Goal: Navigation & Orientation: Find specific page/section

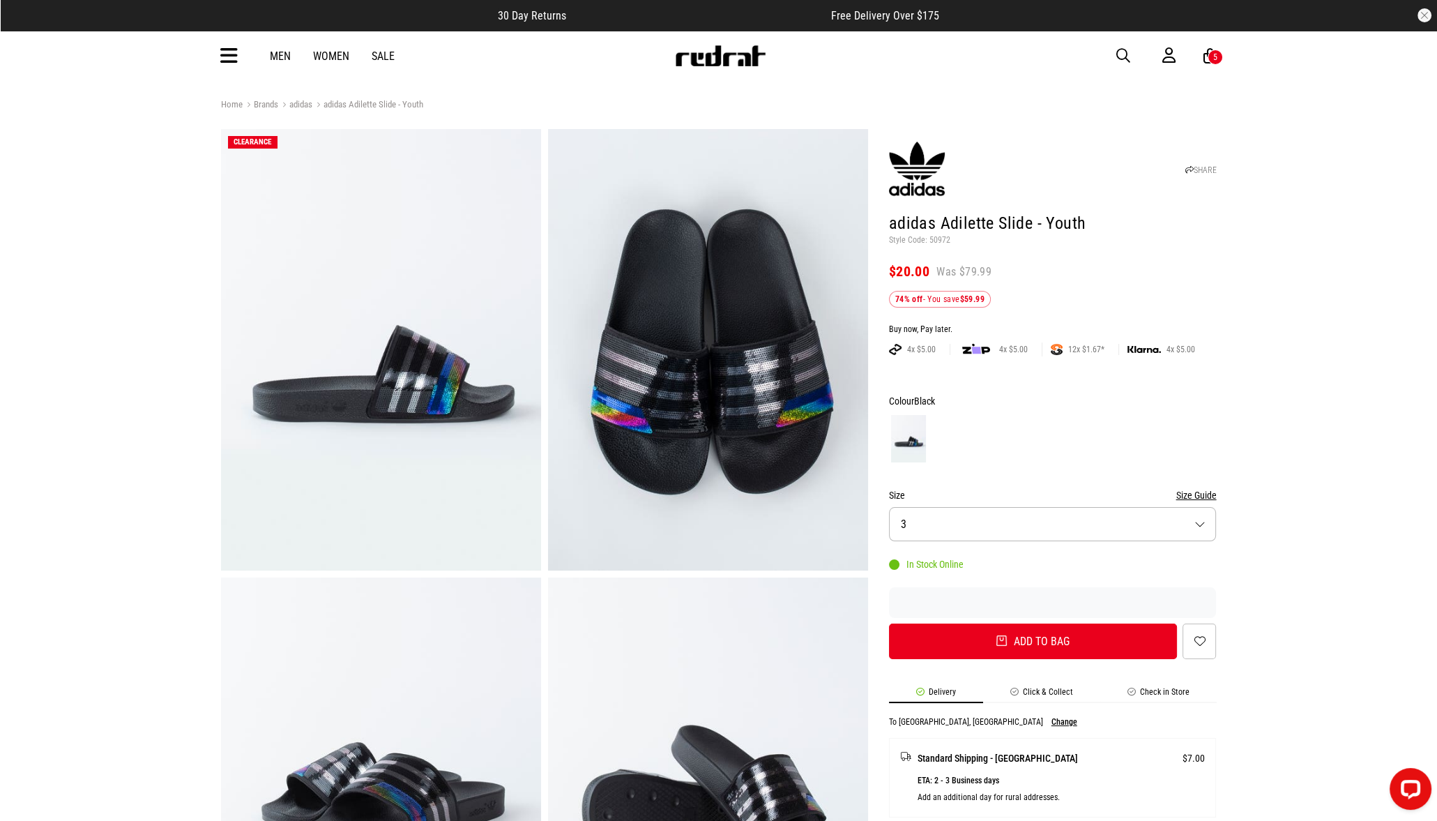
click at [230, 58] on icon at bounding box center [228, 56] width 17 height 23
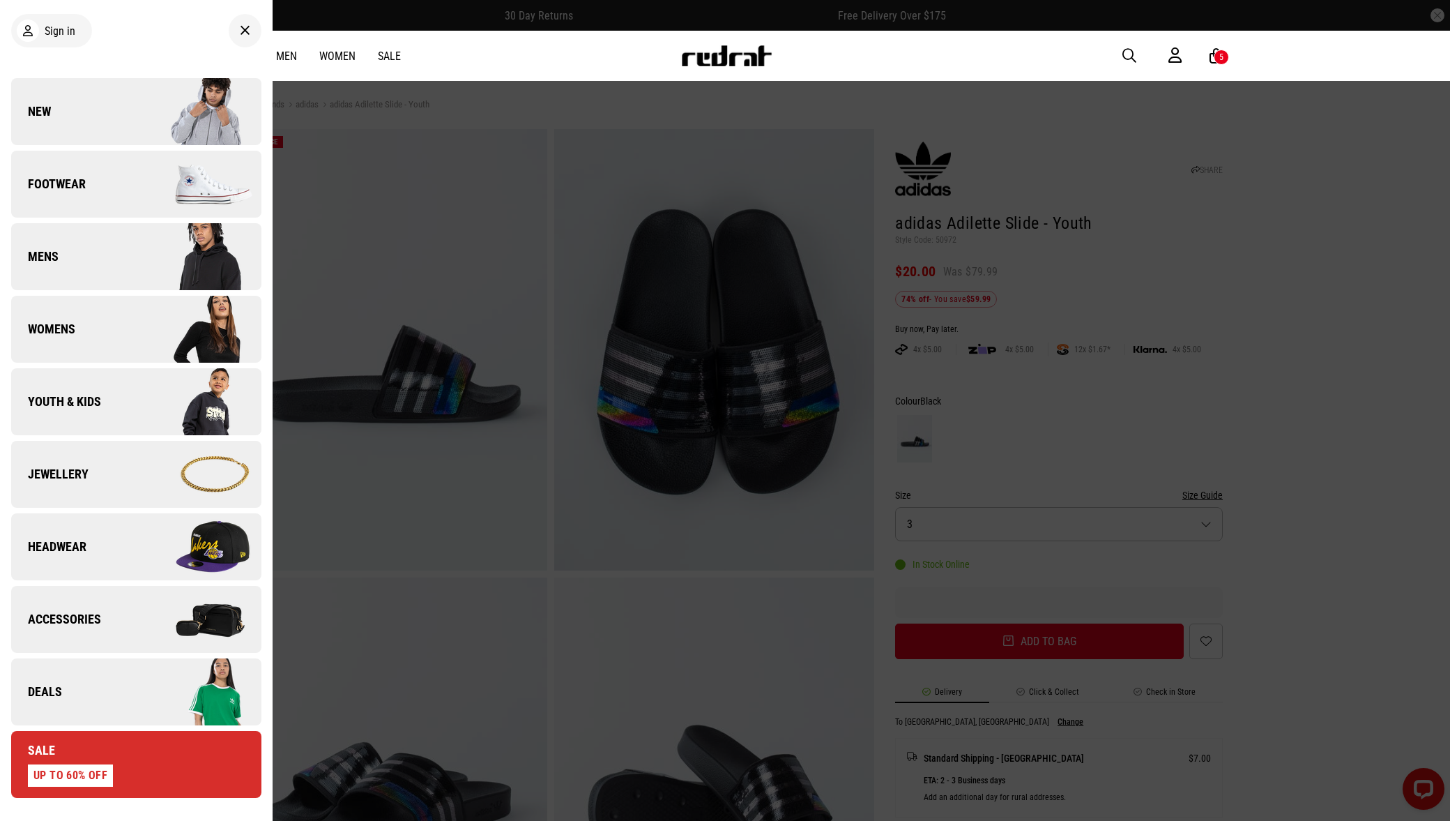
click at [54, 694] on span "Deals" at bounding box center [36, 691] width 51 height 17
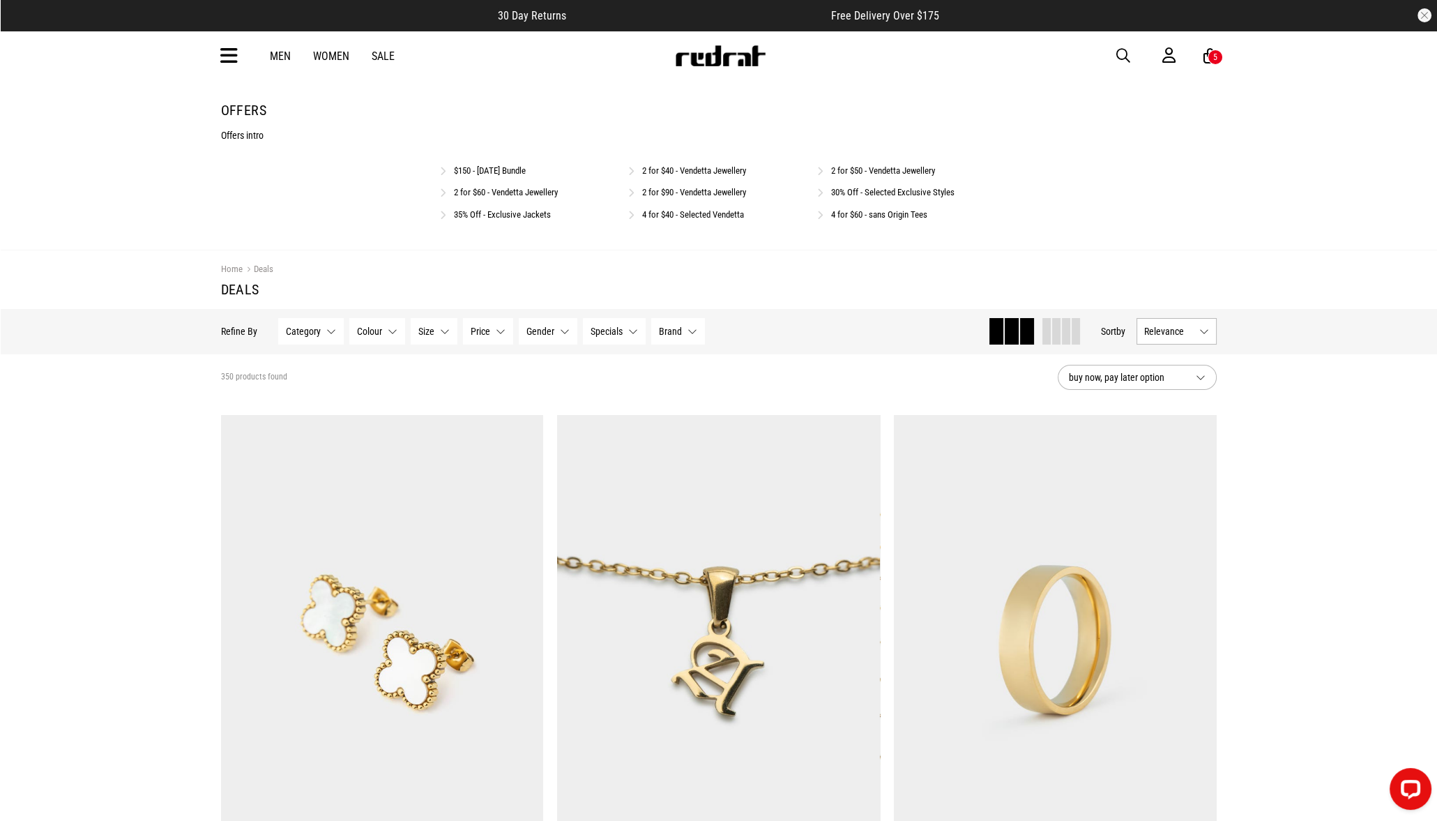
drag, startPoint x: 464, startPoint y: 168, endPoint x: 446, endPoint y: 231, distance: 65.1
click at [464, 168] on link "$150 - [DATE] Bundle" at bounding box center [490, 170] width 72 height 10
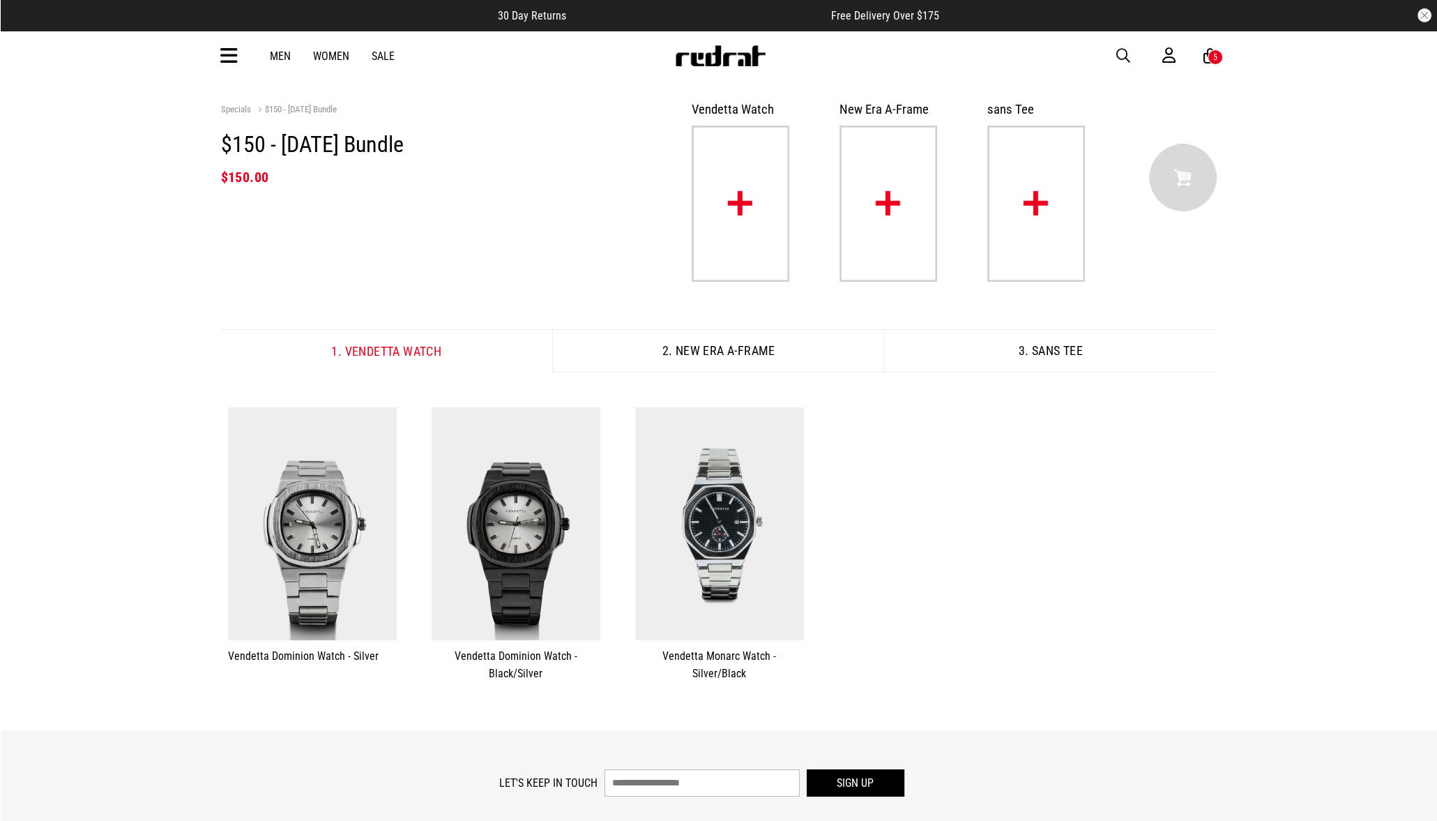
click at [898, 193] on img at bounding box center [888, 203] width 98 height 156
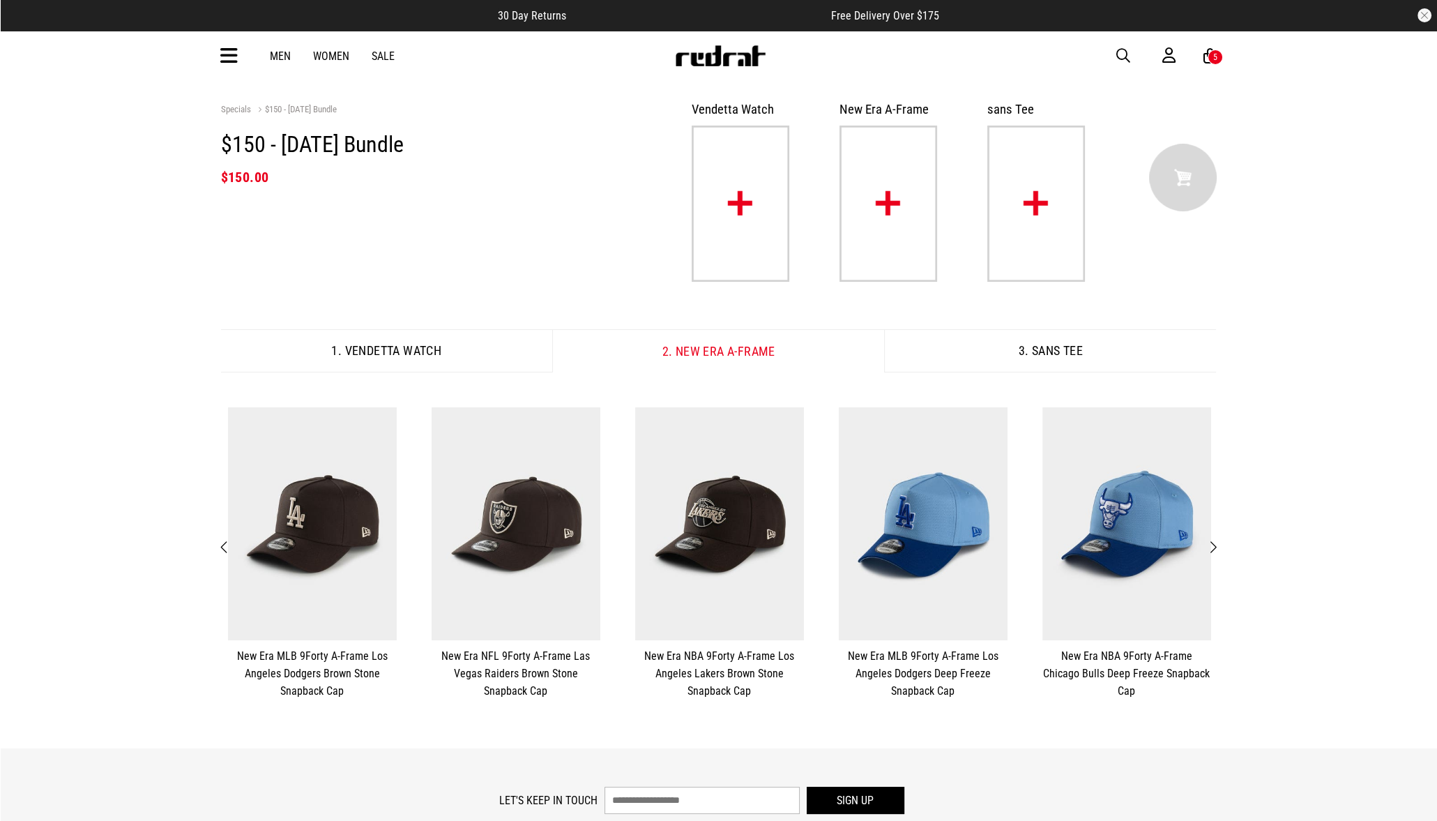
click at [1051, 199] on img at bounding box center [1036, 203] width 98 height 156
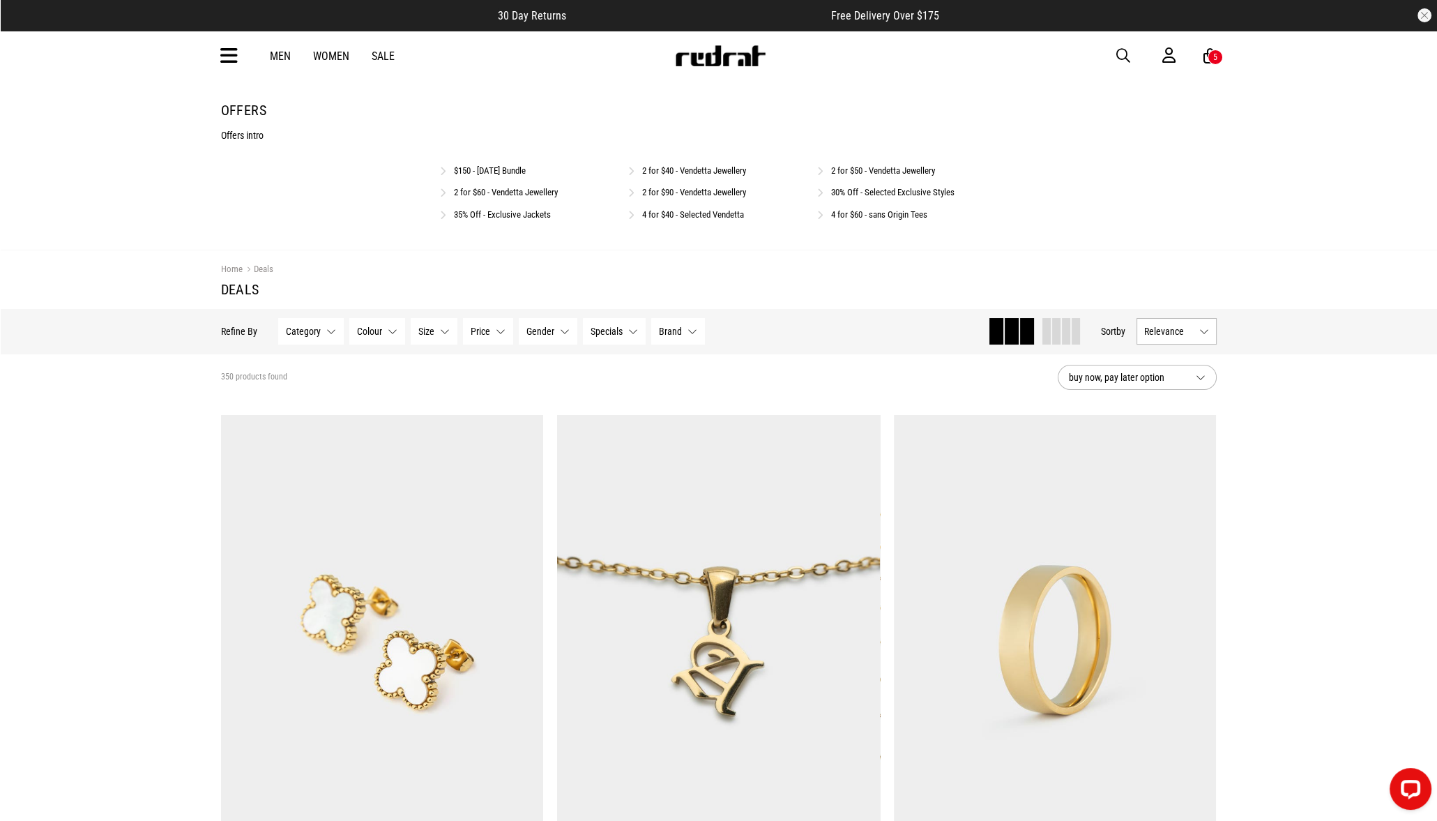
click at [933, 191] on link "30% Off - Selected Exclusive Styles" at bounding box center [892, 192] width 123 height 10
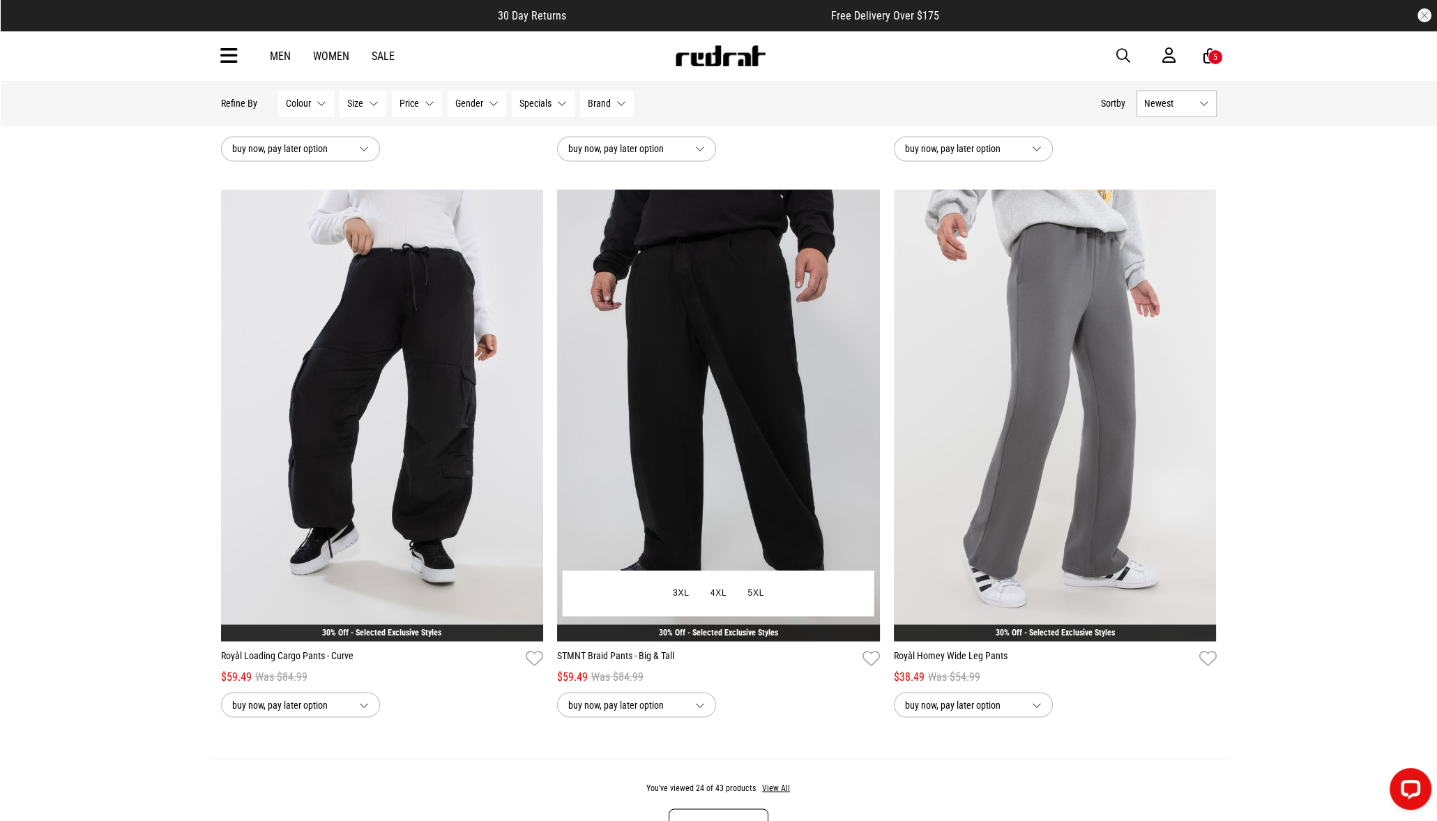
scroll to position [4357, 0]
